Goal: Find specific page/section: Find specific page/section

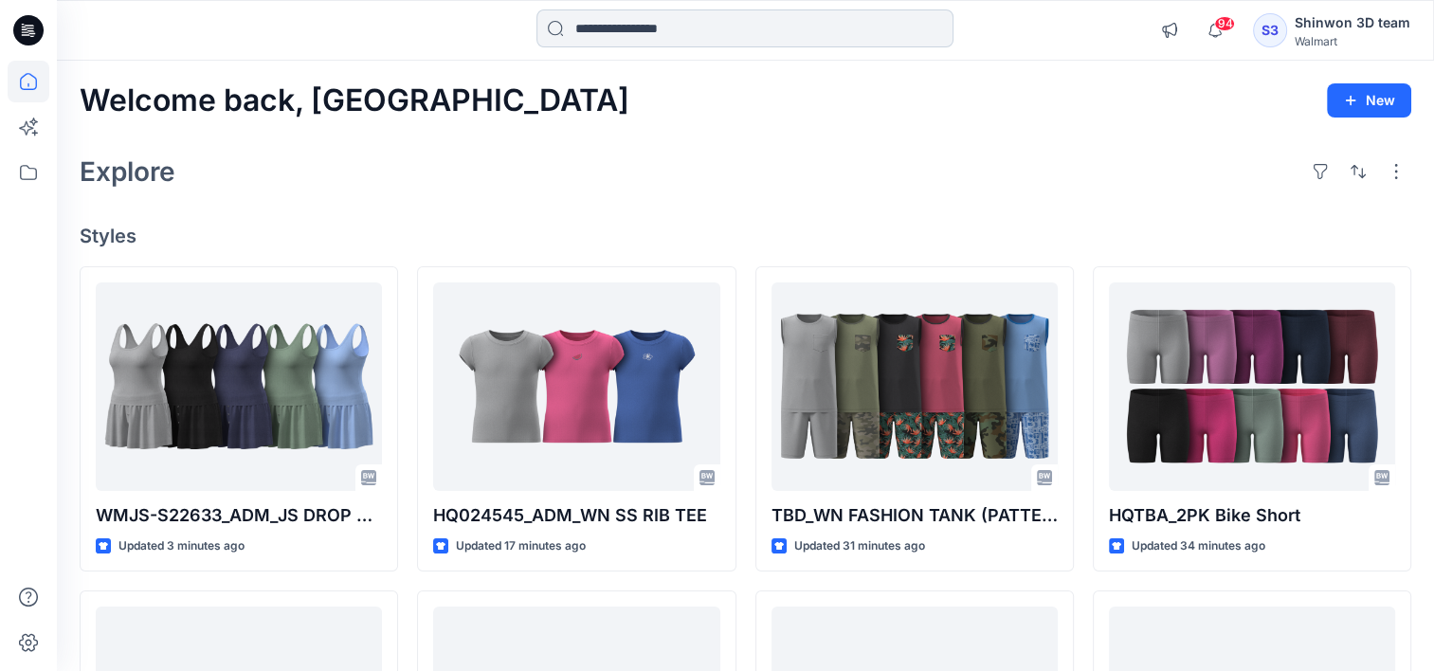
click at [664, 30] on input at bounding box center [745, 28] width 417 height 38
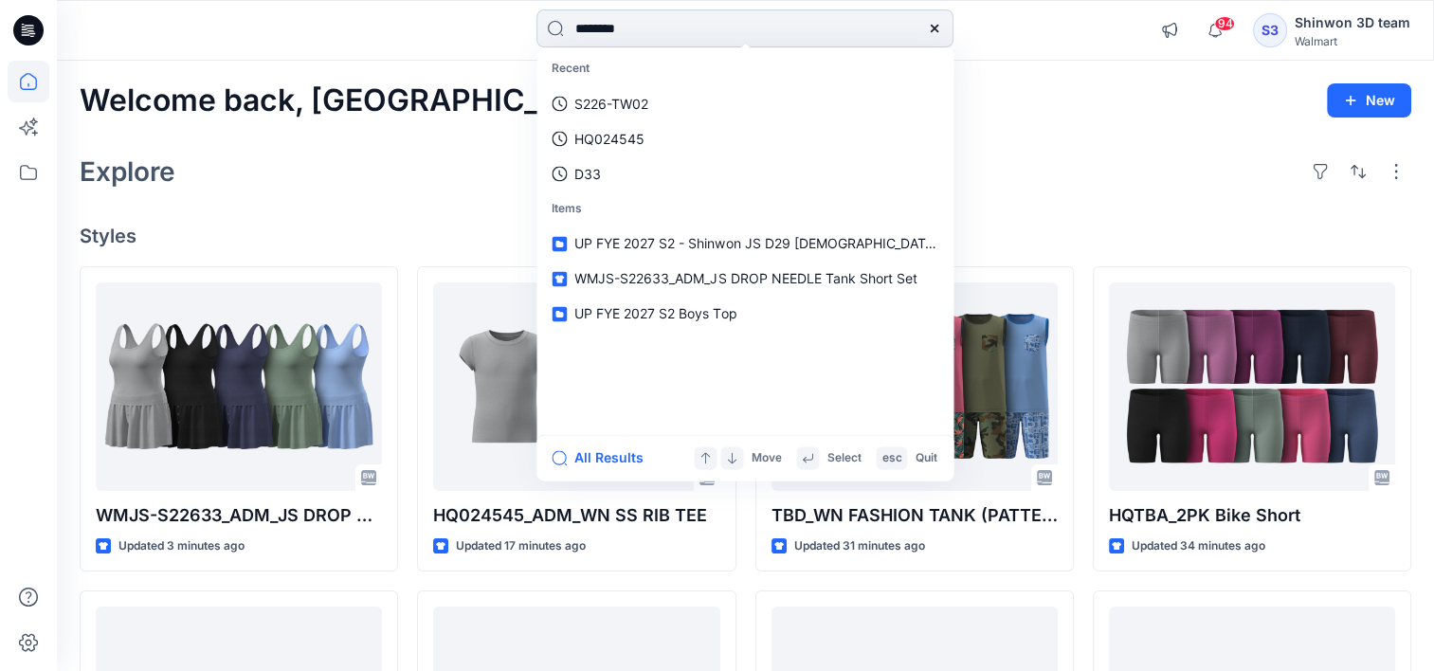
type input "*********"
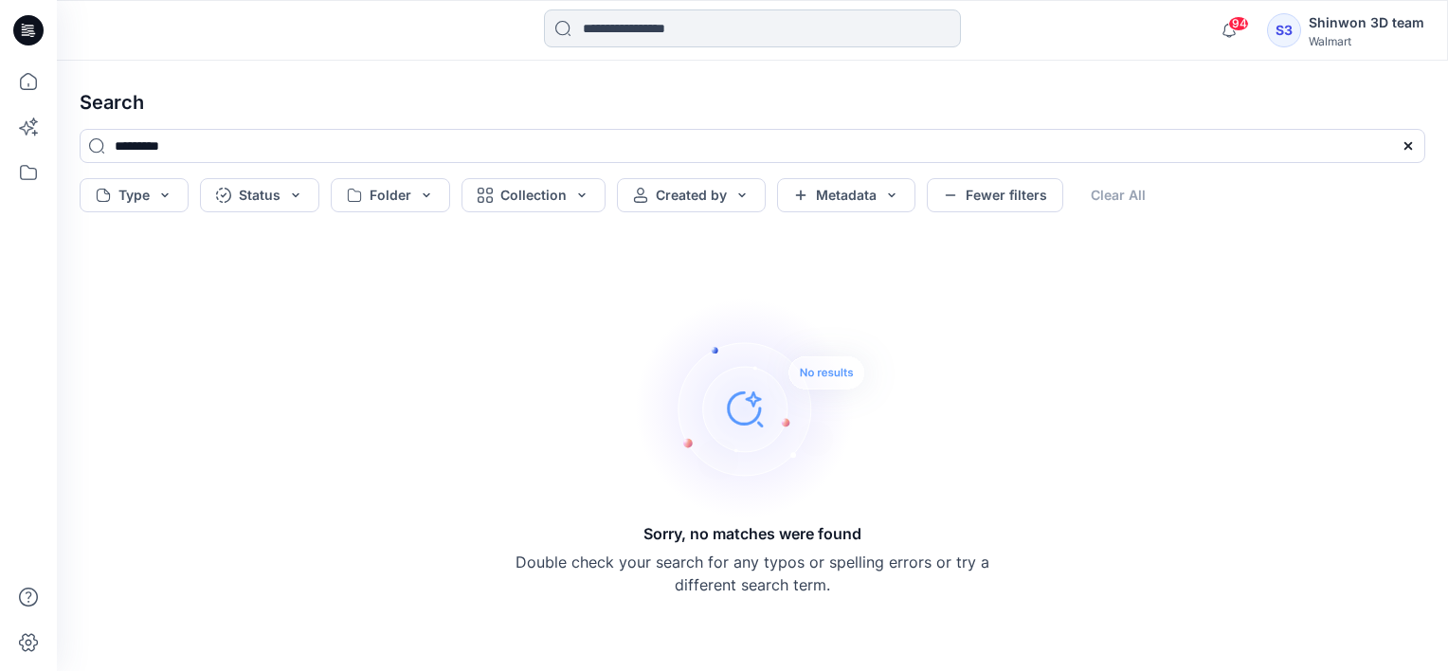
click at [747, 42] on input at bounding box center [752, 28] width 417 height 38
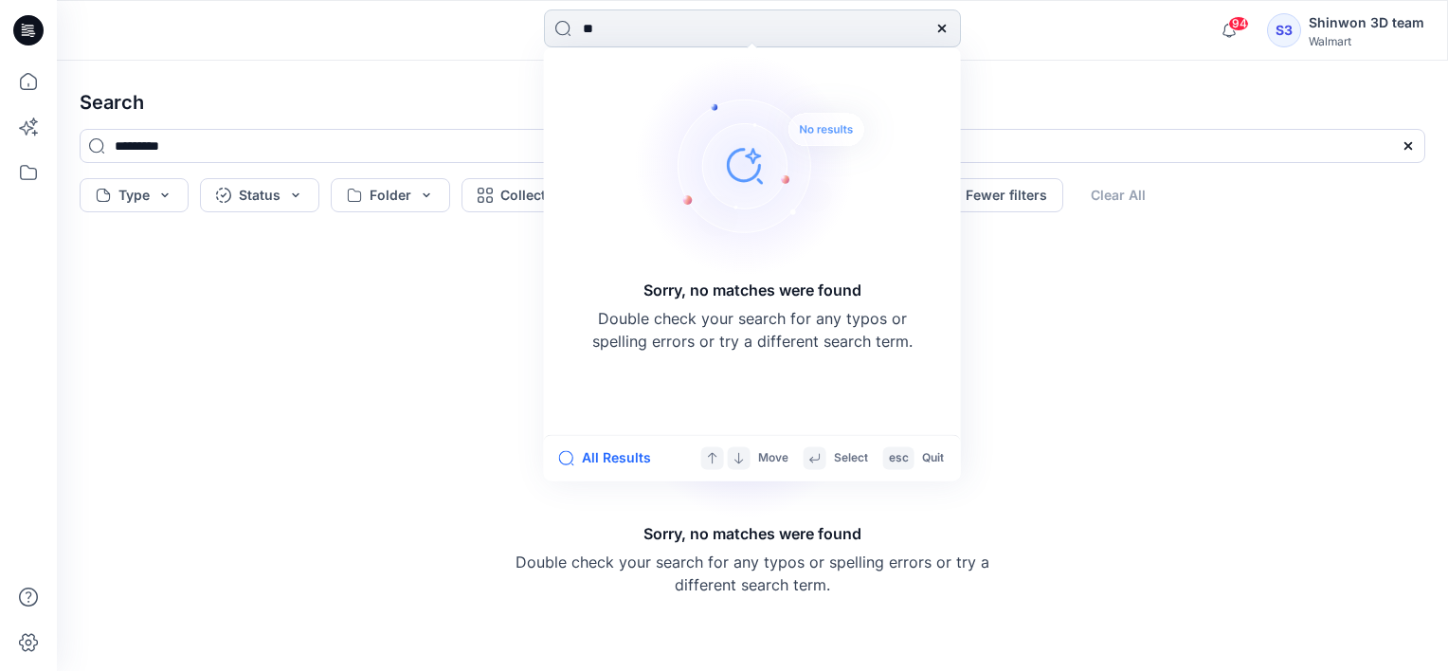
type input "*"
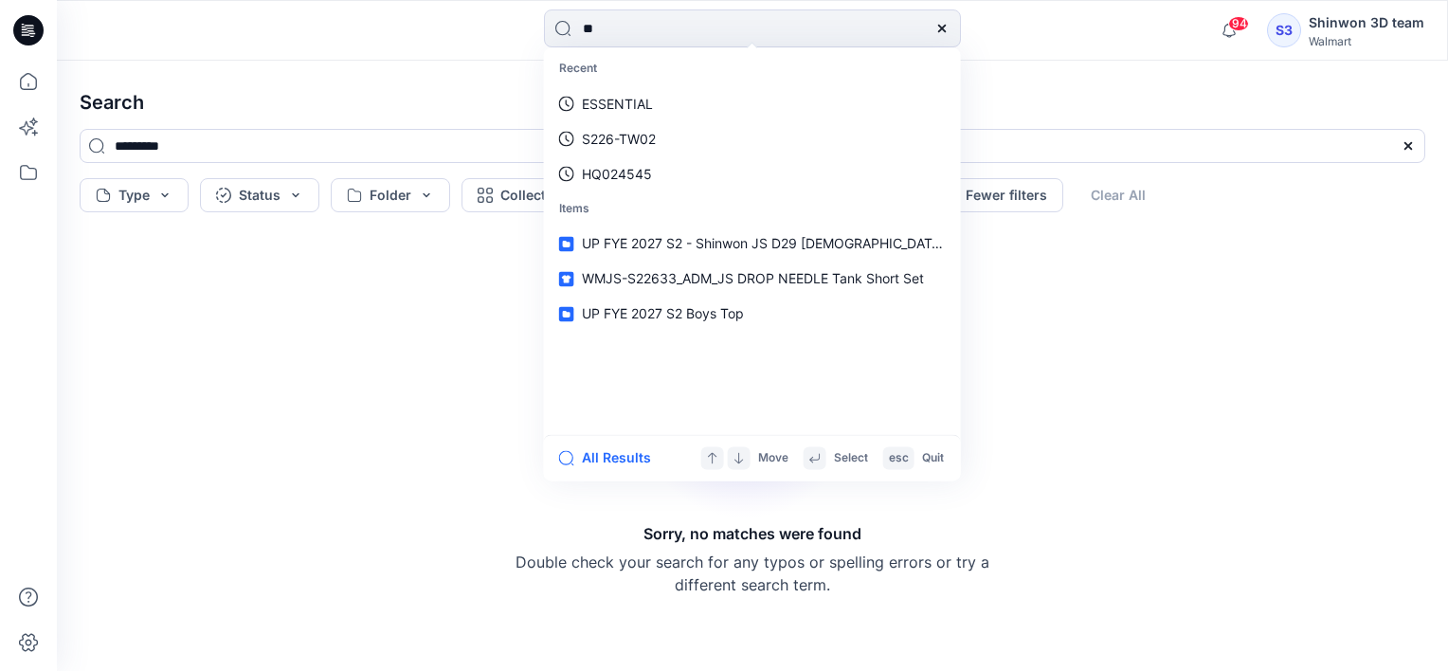
type input "*"
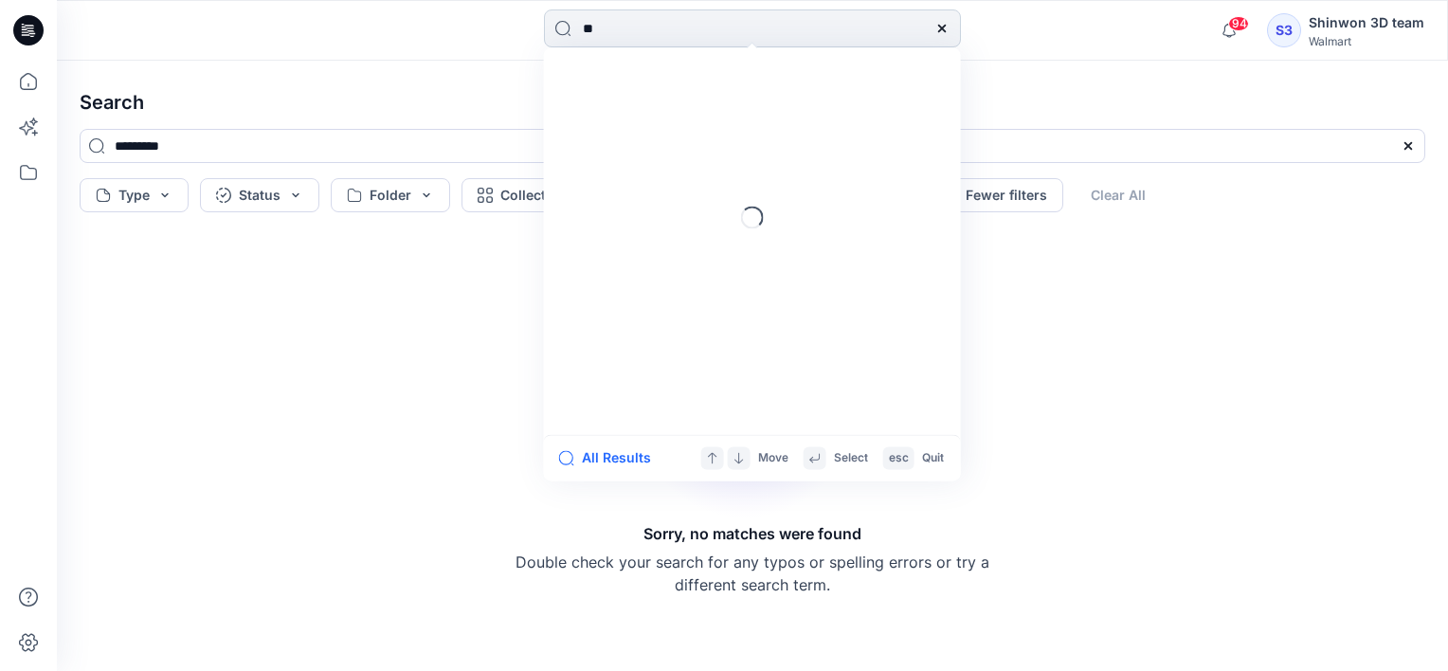
type input "*"
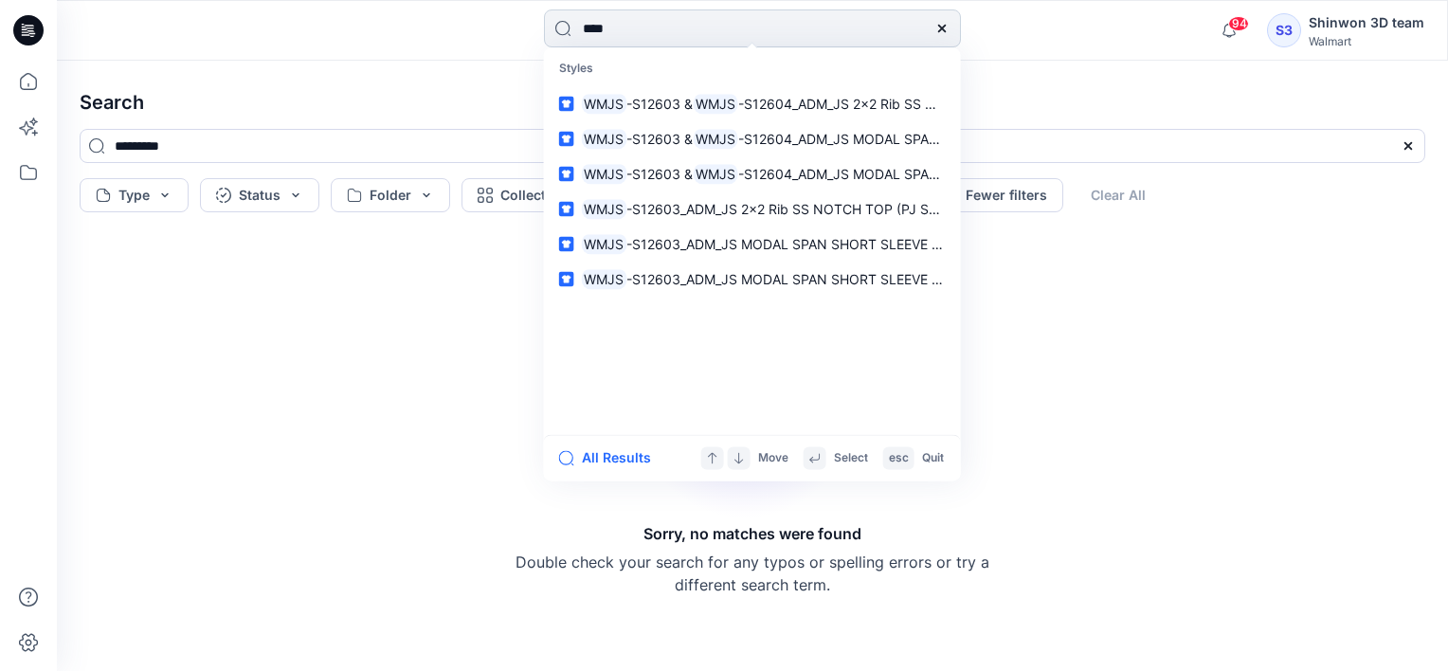
click at [689, 27] on input "****" at bounding box center [752, 28] width 417 height 38
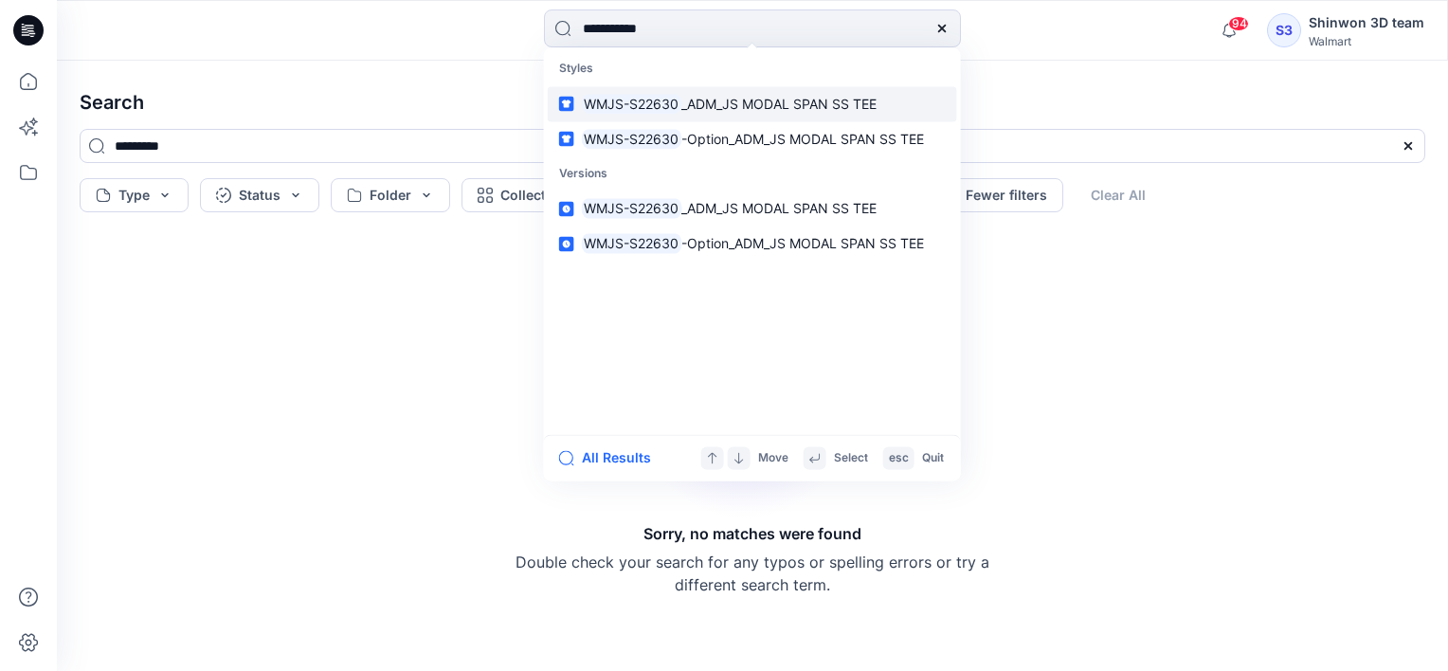
type input "**********"
click at [851, 102] on span "_ADM_JS MODAL SPAN SS TEE" at bounding box center [779, 104] width 195 height 16
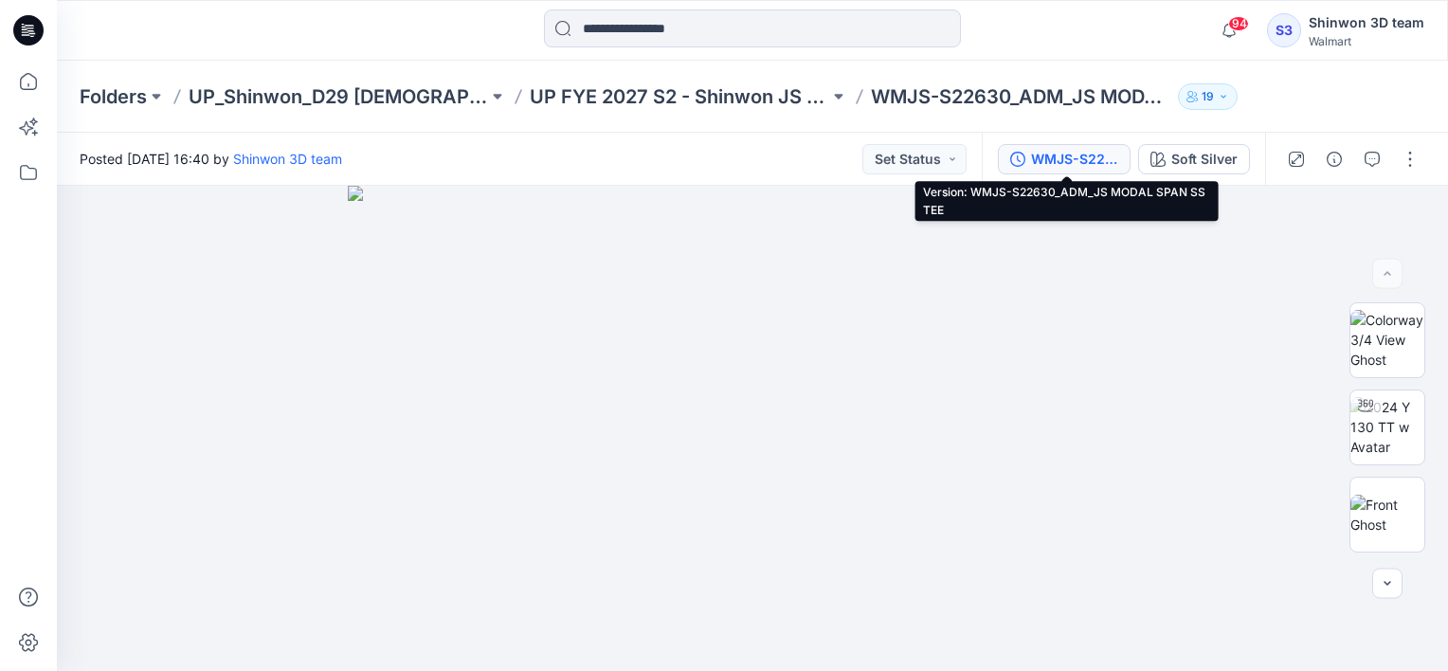
click at [1084, 152] on div "WMJS-S22630_ADM_JS MODAL SPAN SS TEE" at bounding box center [1074, 159] width 87 height 21
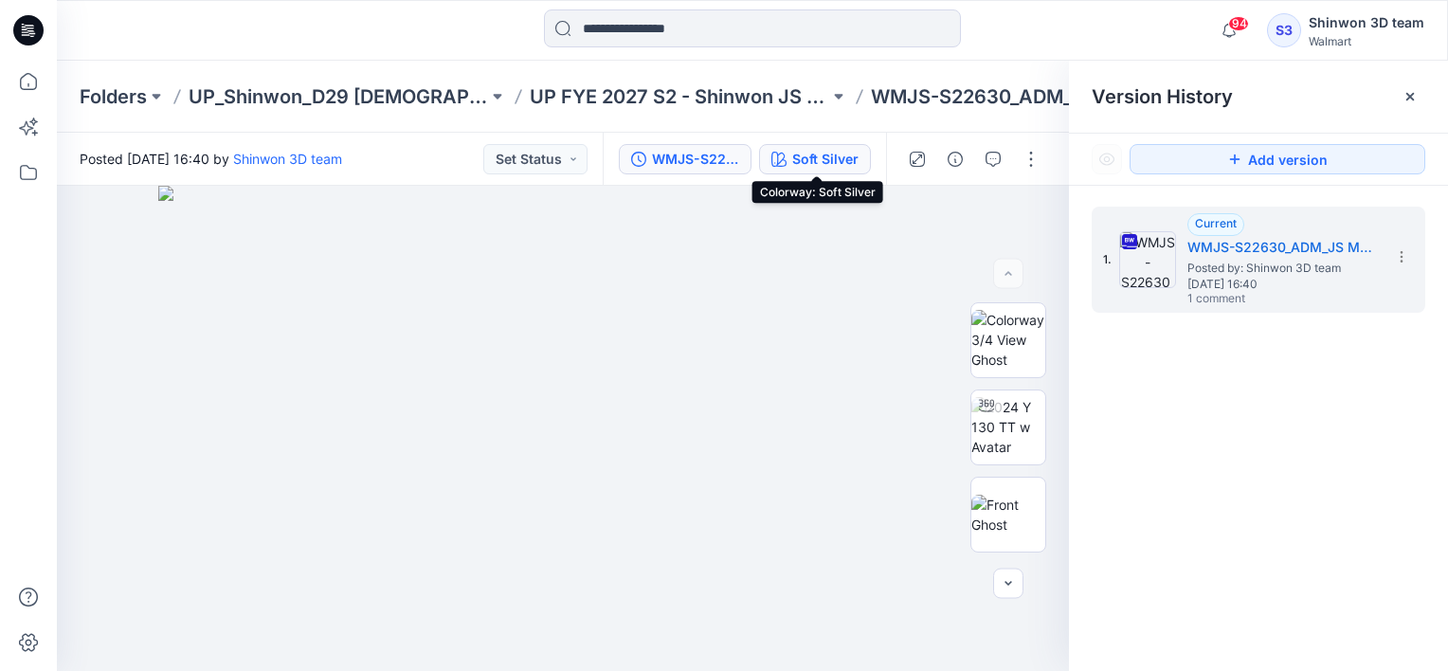
click at [837, 161] on div "Soft Silver" at bounding box center [825, 159] width 66 height 21
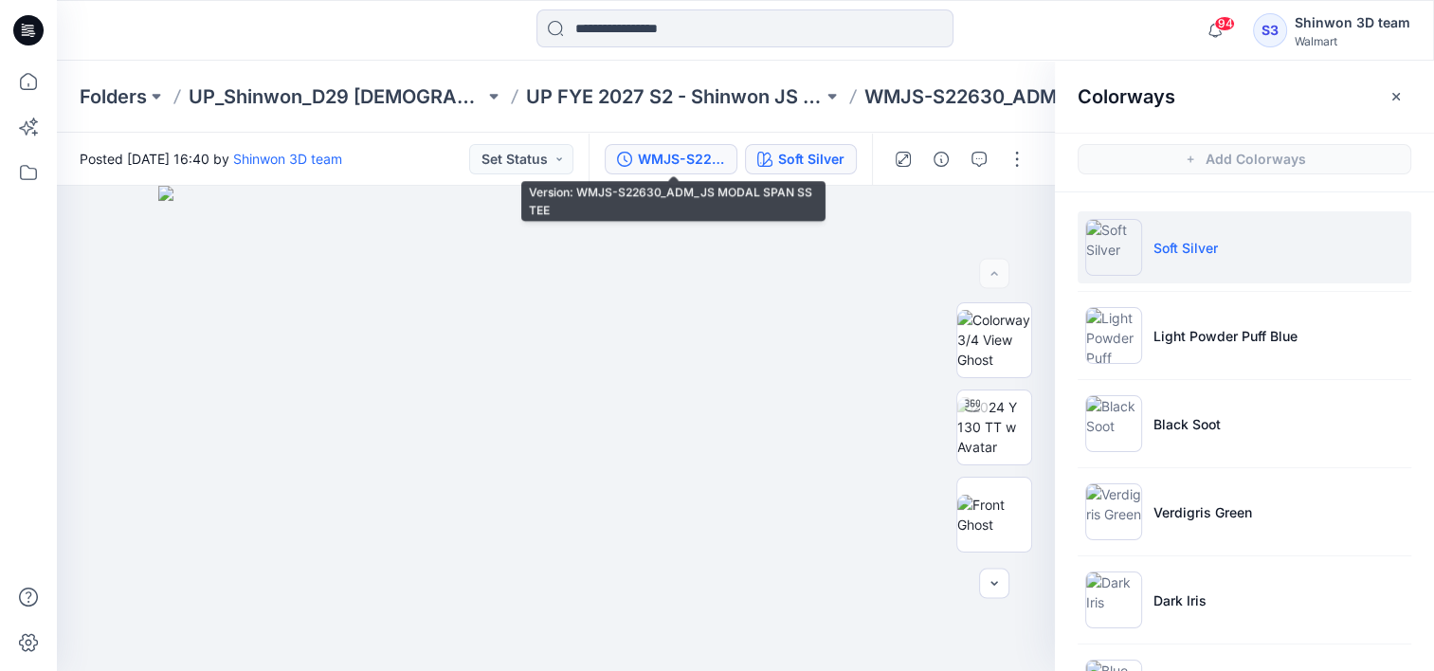
click at [698, 159] on div "WMJS-S22630_ADM_JS MODAL SPAN SS TEE" at bounding box center [681, 159] width 87 height 21
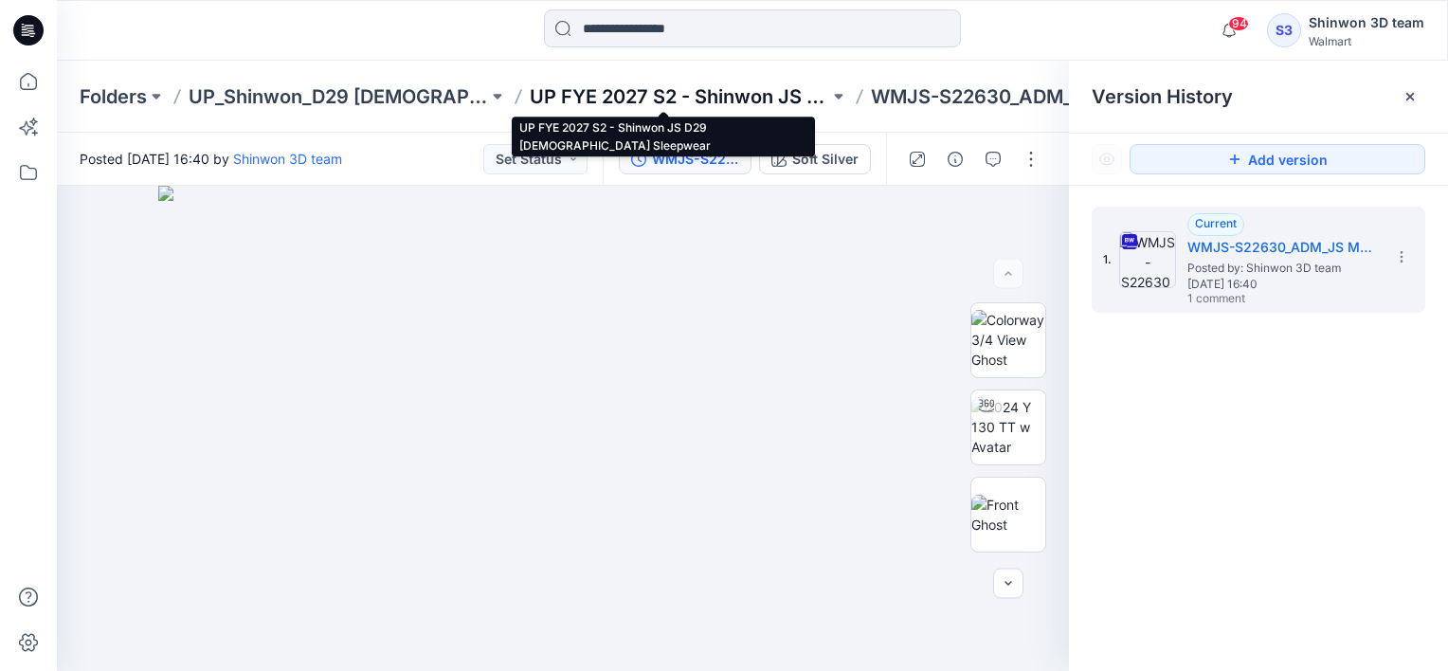
click at [692, 94] on p "UP FYE 2027 S2 - Shinwon JS D29 [DEMOGRAPHIC_DATA] Sleepwear" at bounding box center [680, 96] width 300 height 27
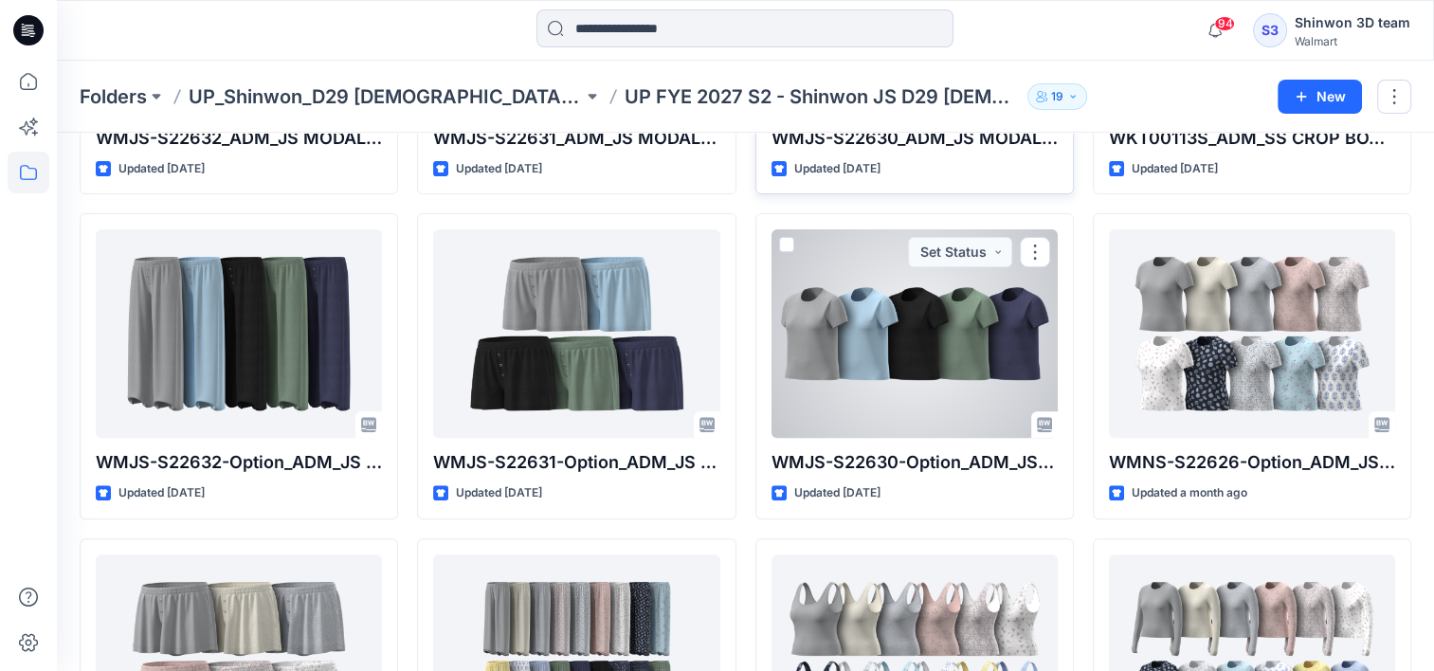
scroll to position [681, 0]
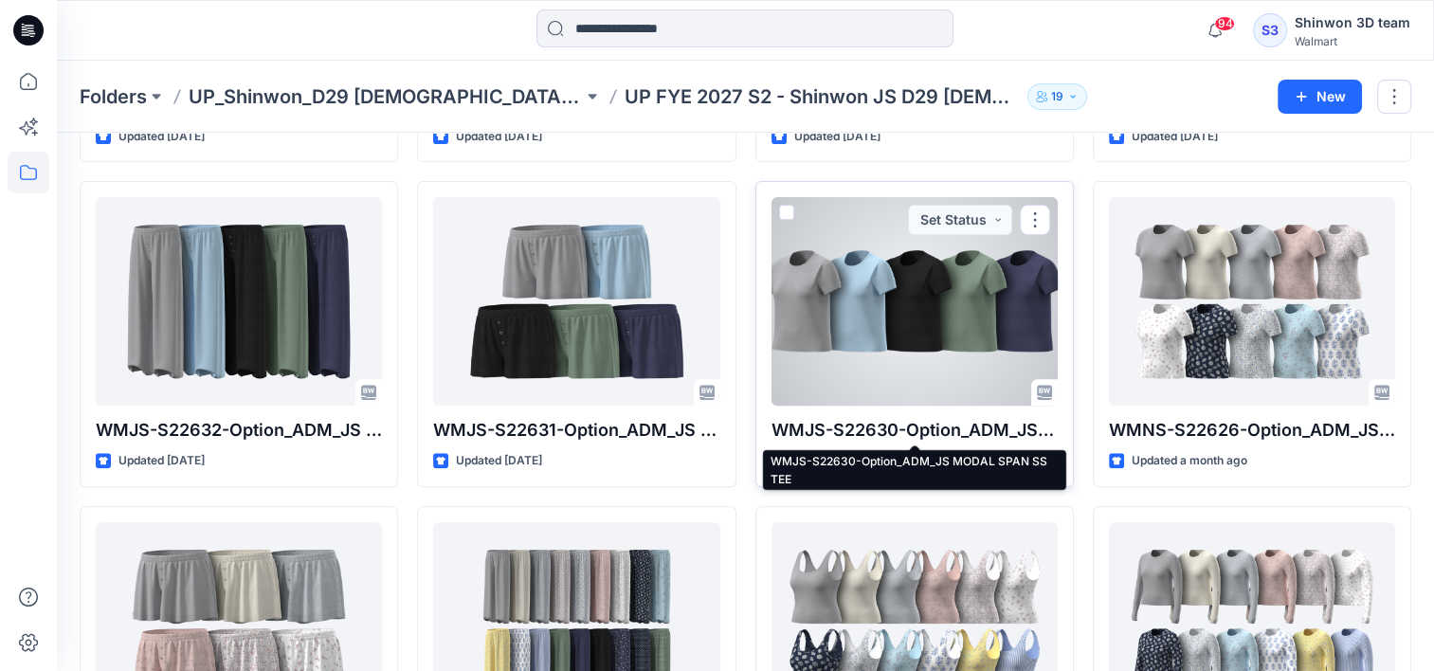
click at [975, 431] on p "WMJS-S22630-Option_ADM_JS MODAL SPAN SS TEE" at bounding box center [915, 430] width 286 height 27
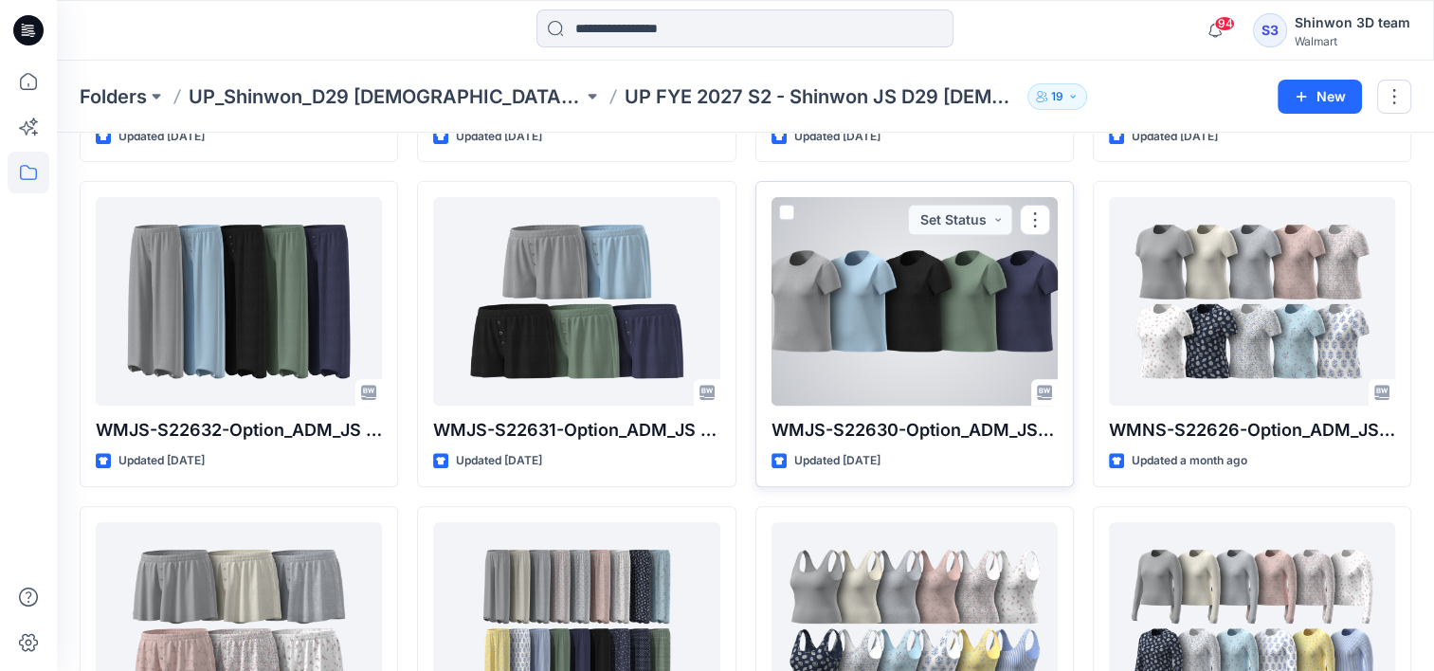
click at [962, 368] on div at bounding box center [915, 301] width 286 height 209
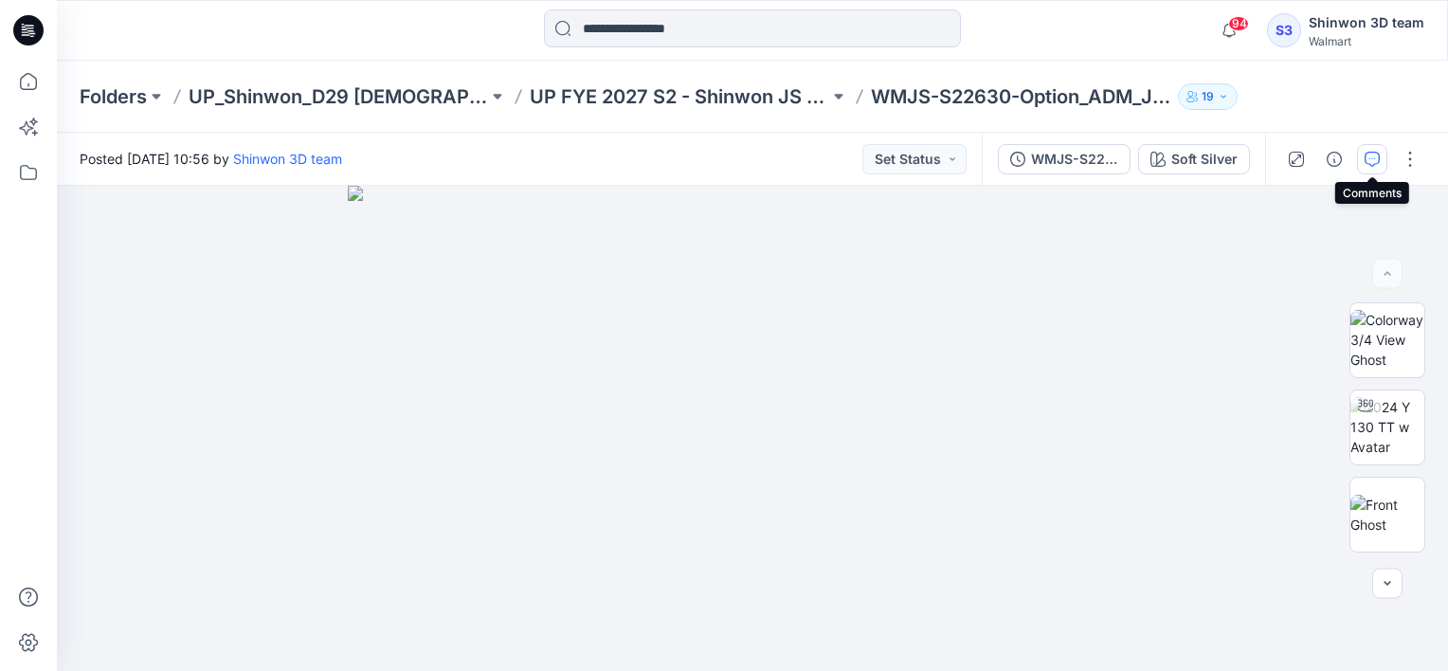
click at [1375, 158] on icon "button" at bounding box center [1373, 157] width 7 height 1
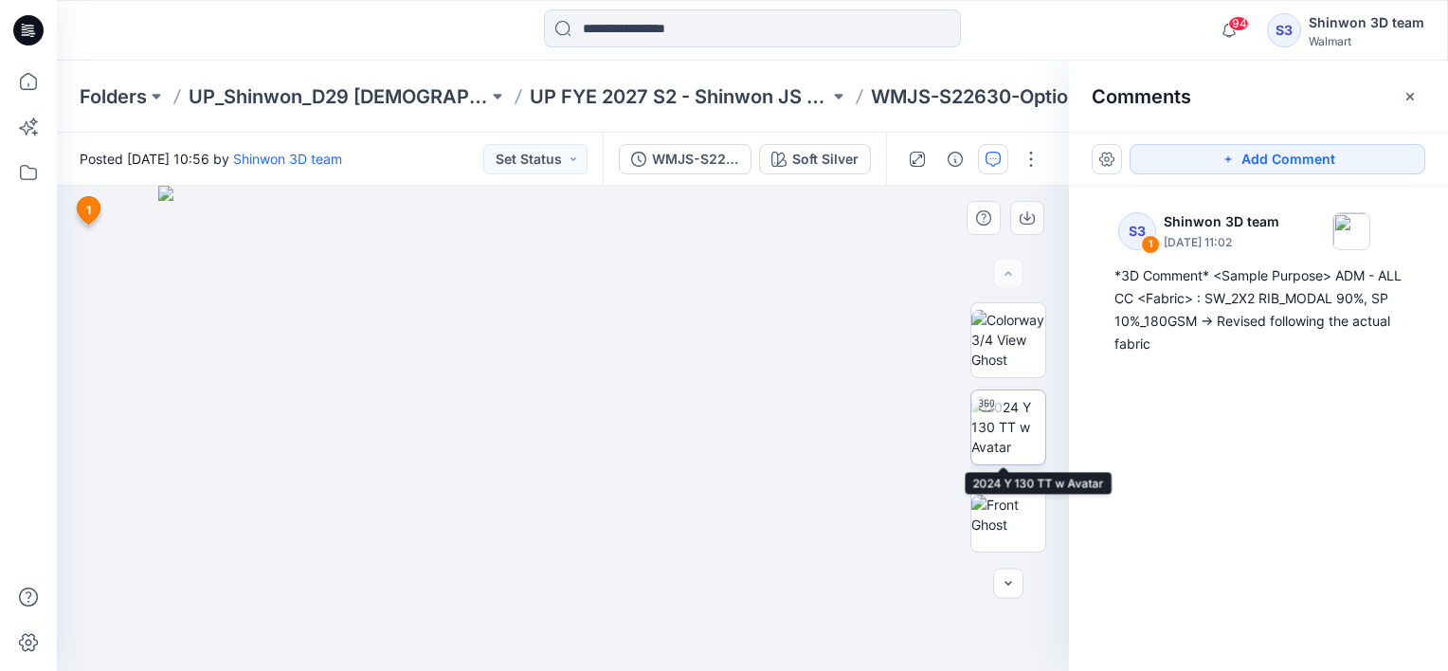
click at [1025, 441] on img at bounding box center [1009, 427] width 74 height 60
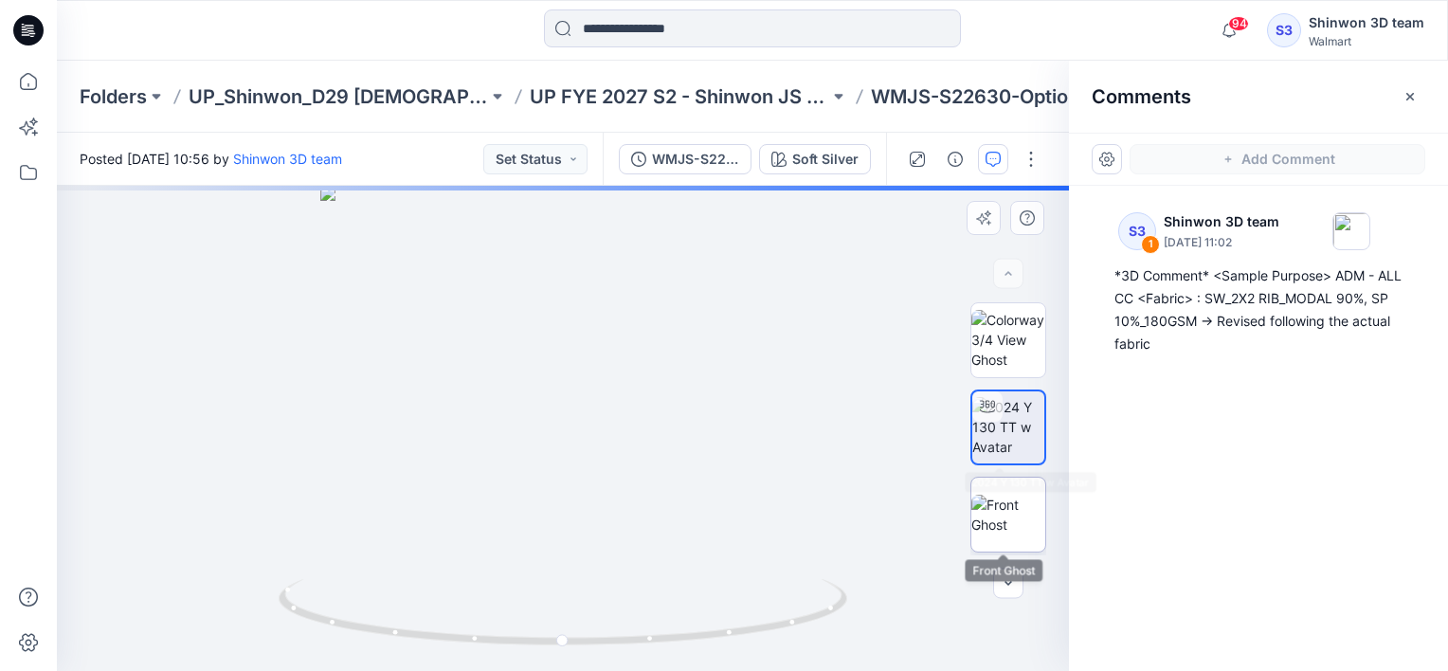
click at [1011, 504] on img at bounding box center [1009, 515] width 74 height 40
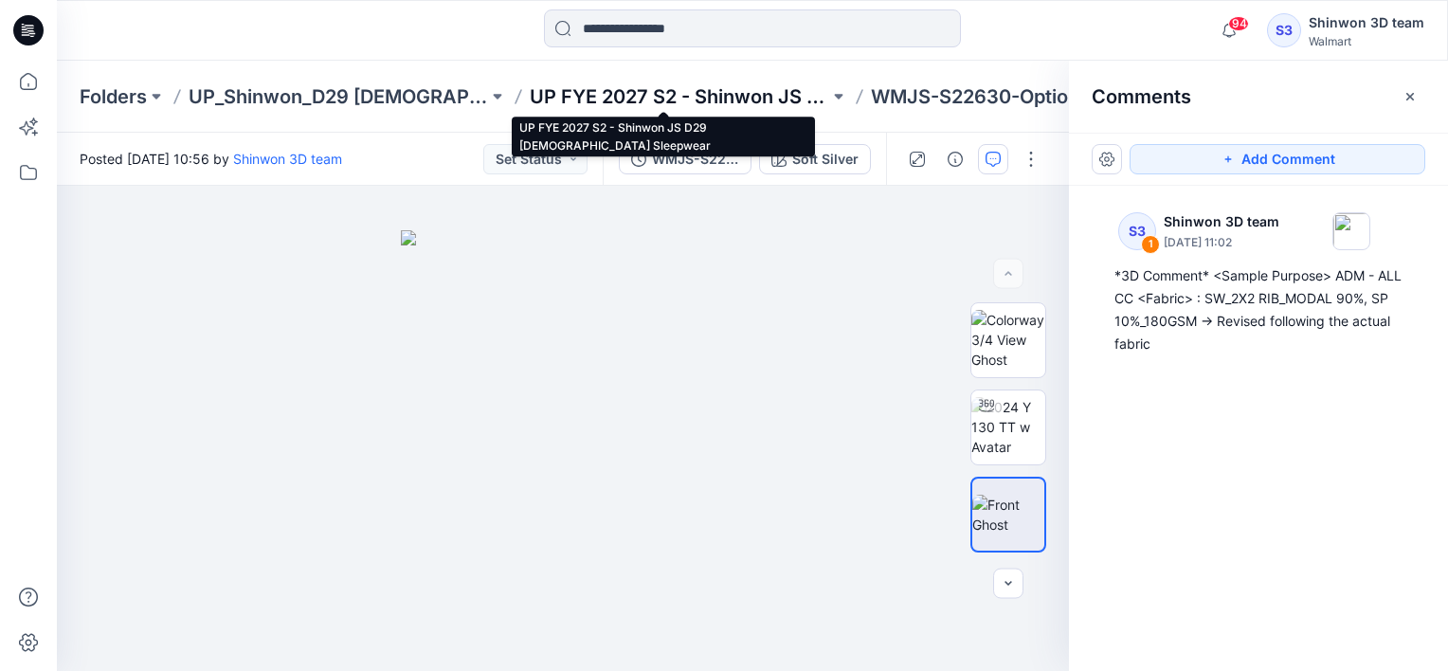
click at [717, 95] on p "UP FYE 2027 S2 - Shinwon JS D29 [DEMOGRAPHIC_DATA] Sleepwear" at bounding box center [680, 96] width 300 height 27
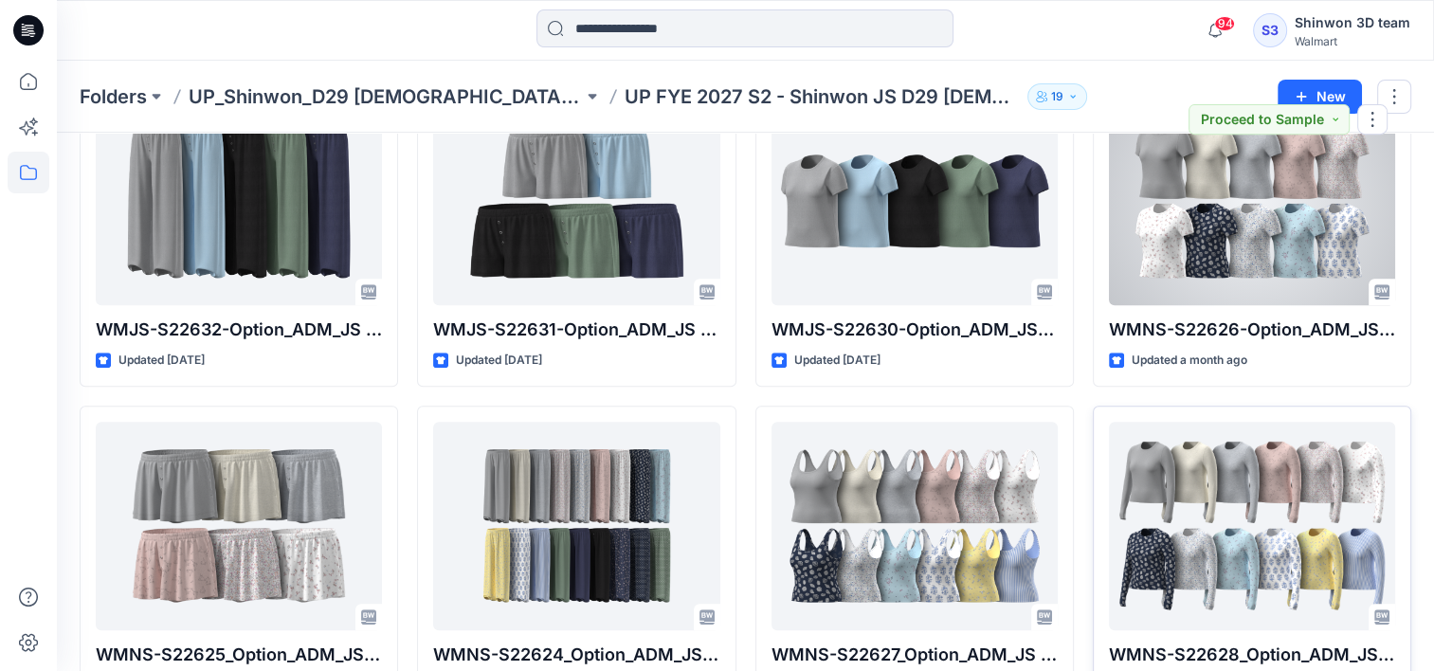
scroll to position [1043, 0]
